Goal: Task Accomplishment & Management: Manage account settings

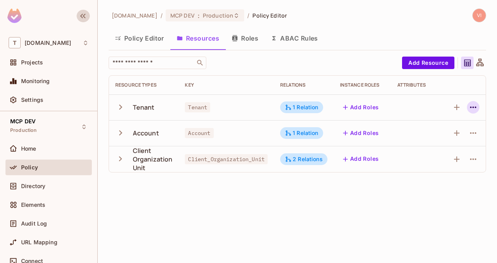
click at [474, 109] on icon "button" at bounding box center [472, 107] width 9 height 9
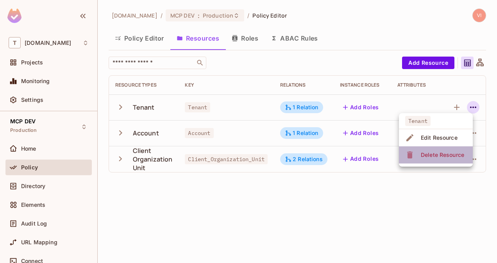
click at [446, 153] on div "Delete Resource" at bounding box center [442, 155] width 43 height 8
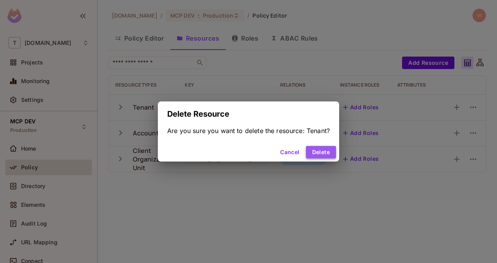
click at [325, 154] on button "Delete" at bounding box center [321, 152] width 30 height 12
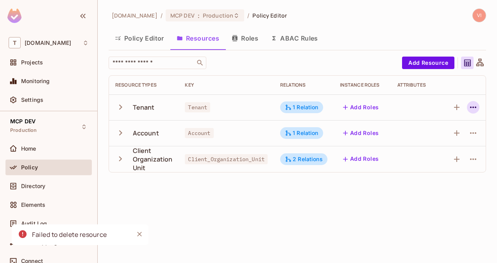
click at [474, 107] on icon "button" at bounding box center [472, 107] width 9 height 9
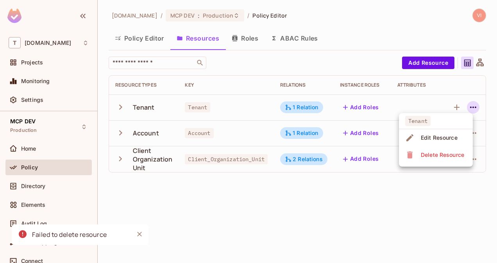
click at [442, 151] on div "Delete Resource" at bounding box center [442, 155] width 43 height 8
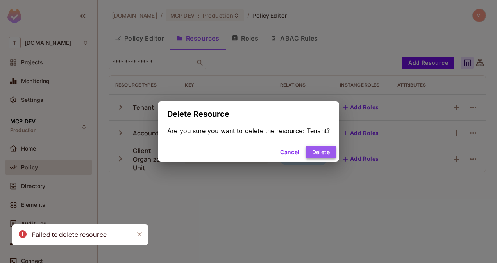
click at [323, 153] on button "Delete" at bounding box center [321, 152] width 30 height 12
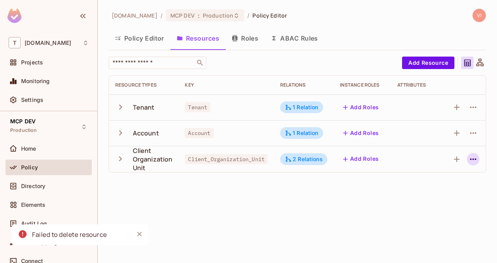
click at [473, 160] on icon "button" at bounding box center [472, 159] width 9 height 9
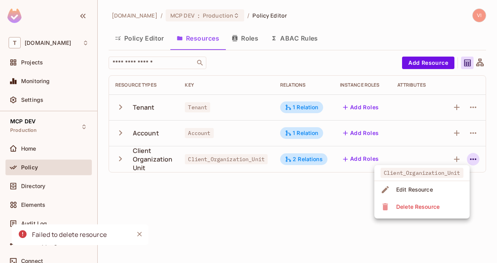
click at [423, 206] on div "Delete Resource" at bounding box center [417, 207] width 43 height 8
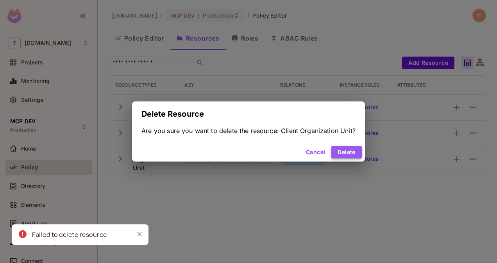
click at [350, 154] on button "Delete" at bounding box center [346, 152] width 30 height 12
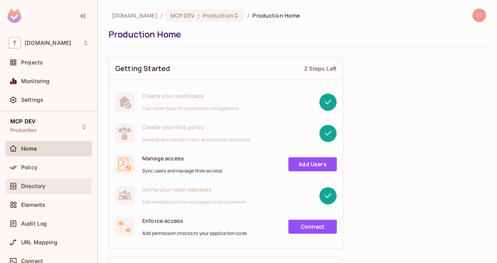
click at [44, 184] on span "Directory" at bounding box center [33, 186] width 24 height 6
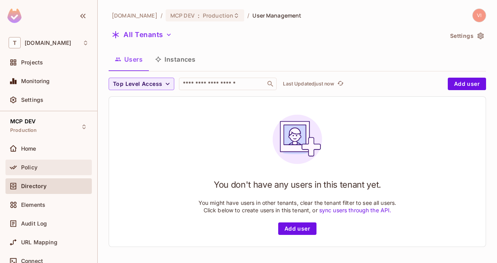
click at [29, 166] on span "Policy" at bounding box center [29, 167] width 16 height 6
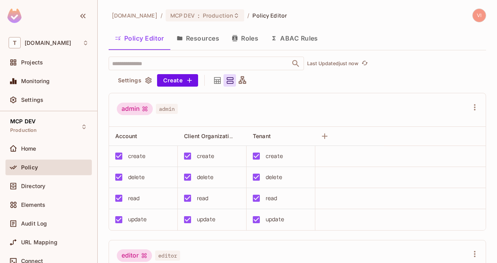
click at [202, 39] on button "Resources" at bounding box center [197, 39] width 55 height 20
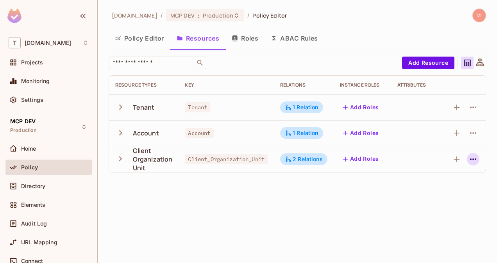
click at [474, 159] on icon "button" at bounding box center [472, 159] width 9 height 9
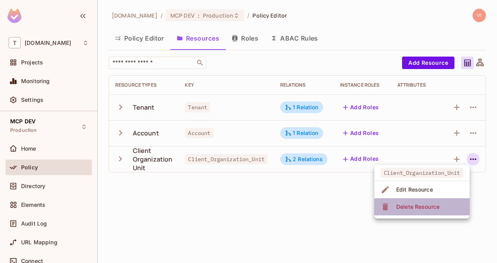
click at [430, 205] on div "Delete Resource" at bounding box center [417, 207] width 43 height 8
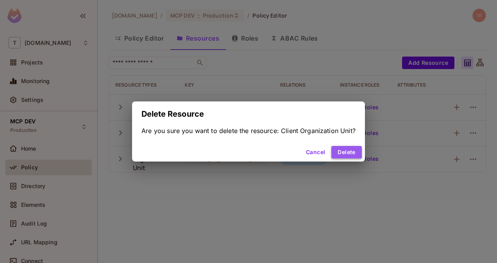
click at [350, 151] on button "Delete" at bounding box center [346, 152] width 30 height 12
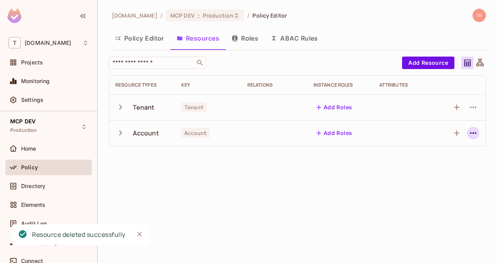
click at [471, 134] on icon "button" at bounding box center [472, 132] width 9 height 9
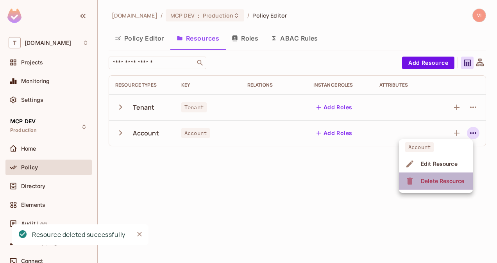
click at [444, 180] on div "Delete Resource" at bounding box center [442, 181] width 43 height 8
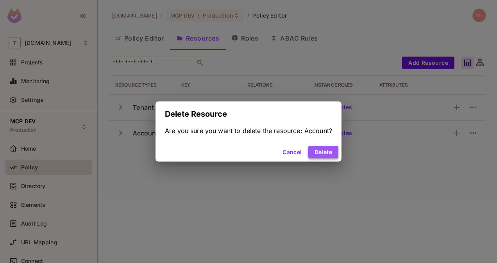
click at [327, 151] on button "Delete" at bounding box center [323, 152] width 30 height 12
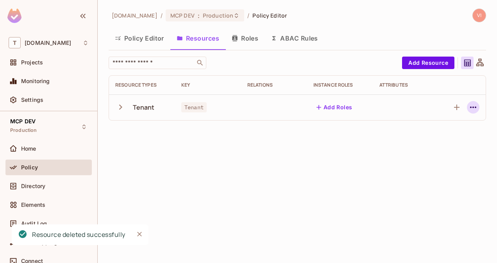
click at [474, 106] on icon "button" at bounding box center [472, 107] width 9 height 9
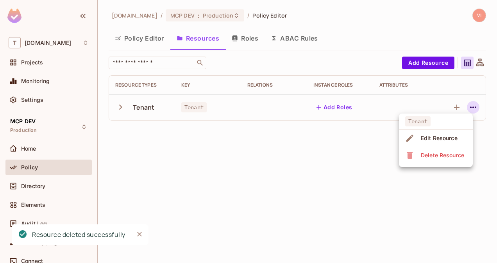
click at [443, 153] on div "Delete Resource" at bounding box center [442, 156] width 43 height 8
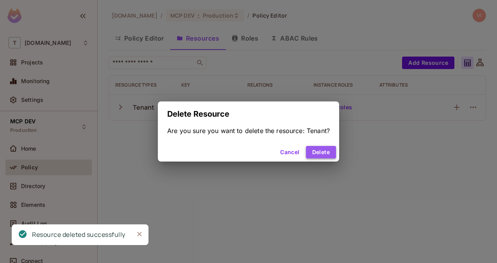
click at [326, 152] on button "Delete" at bounding box center [321, 152] width 30 height 12
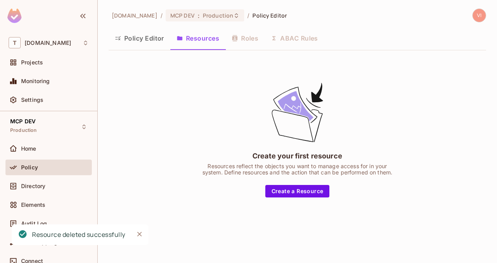
click at [251, 41] on div "Policy Editor Resources Roles ABAC Rules" at bounding box center [297, 39] width 377 height 20
click at [312, 43] on div "Policy Editor Resources Roles ABAC Rules" at bounding box center [297, 39] width 377 height 20
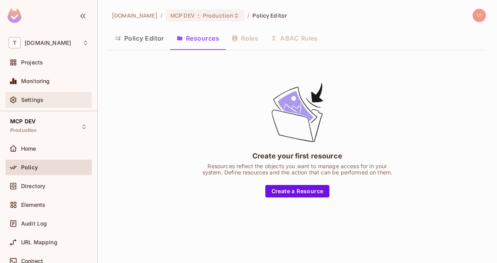
click at [52, 97] on div "Settings" at bounding box center [55, 100] width 68 height 6
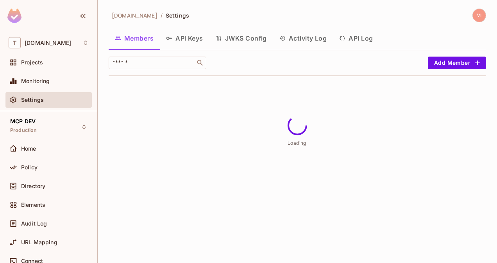
click at [184, 41] on button "API Keys" at bounding box center [185, 39] width 50 height 20
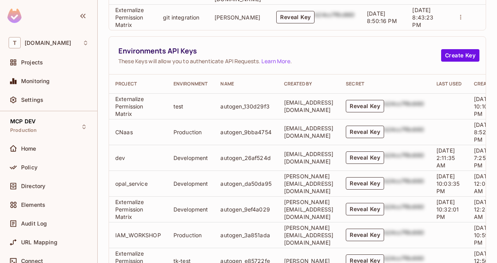
scroll to position [366, 0]
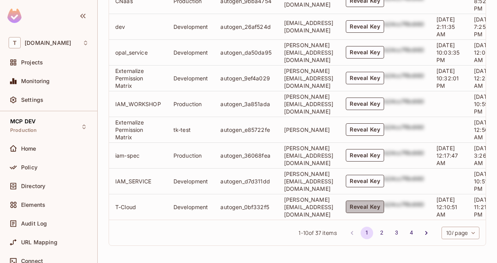
click at [372, 203] on button "Reveal Key" at bounding box center [365, 207] width 38 height 12
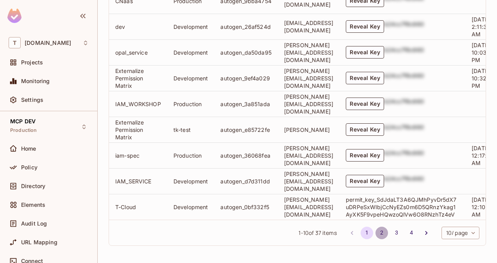
click at [375, 233] on button "2" at bounding box center [381, 233] width 12 height 12
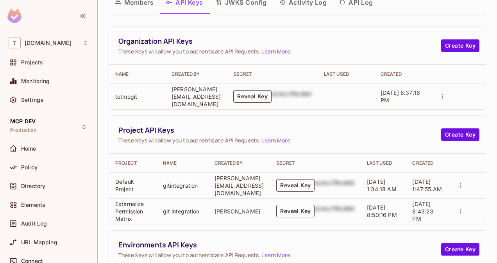
scroll to position [0, 0]
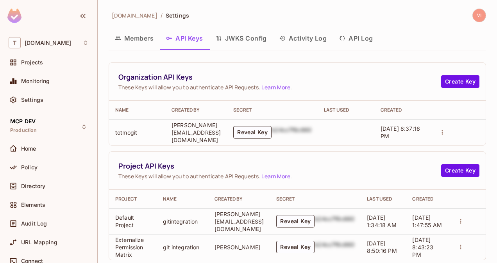
click at [143, 41] on button "Members" at bounding box center [134, 39] width 51 height 20
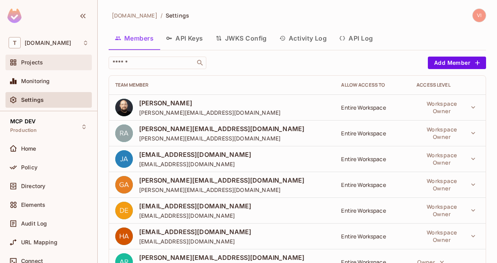
click at [37, 59] on span "Projects" at bounding box center [32, 62] width 22 height 6
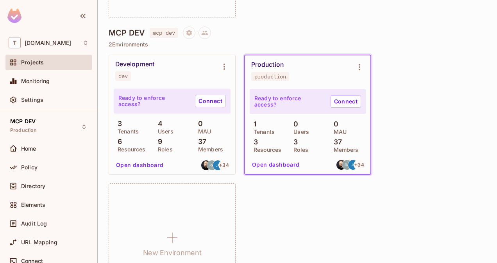
scroll to position [3610, 0]
click at [189, 31] on icon "Project settings" at bounding box center [188, 33] width 5 height 6
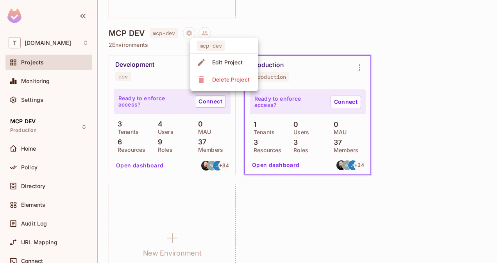
drag, startPoint x: 288, startPoint y: 27, endPoint x: 173, endPoint y: 34, distance: 115.8
click at [173, 34] on div at bounding box center [248, 131] width 497 height 263
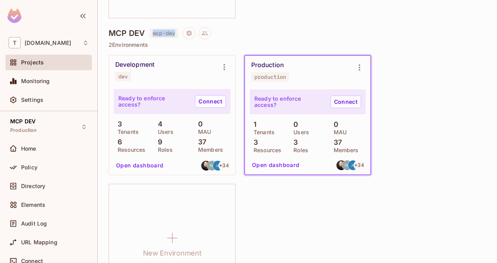
drag, startPoint x: 175, startPoint y: 32, endPoint x: 153, endPoint y: 35, distance: 22.1
click at [153, 35] on span "mcp-dev" at bounding box center [164, 33] width 29 height 10
copy span "mcp-dev"
click at [277, 76] on div "production" at bounding box center [270, 77] width 32 height 6
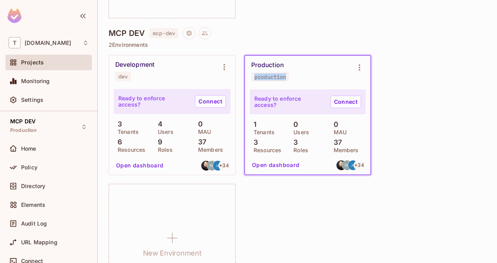
copy div "production"
click at [361, 67] on icon "Environment settings" at bounding box center [359, 67] width 9 height 9
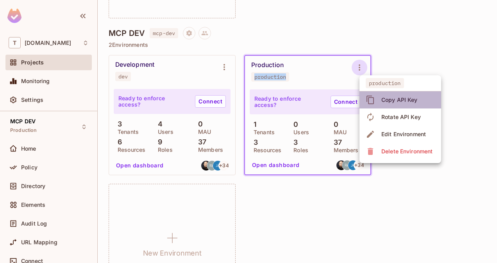
click at [390, 98] on div "Copy API Key" at bounding box center [399, 100] width 36 height 8
